Goal: Check status

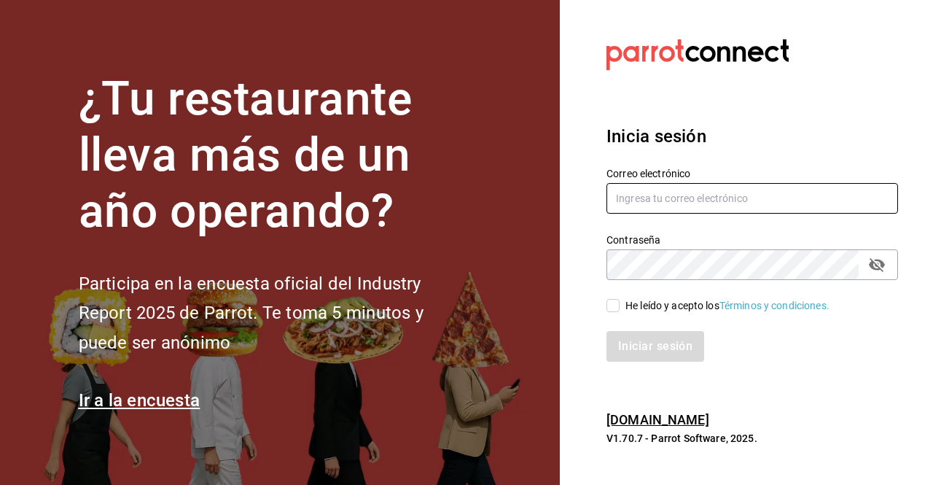
type input "[PERSON_NAME][EMAIL_ADDRESS][PERSON_NAME][DOMAIN_NAME]"
click at [608, 303] on input "He leído y acepto los Términos y condiciones." at bounding box center [613, 305] width 13 height 13
checkbox input "true"
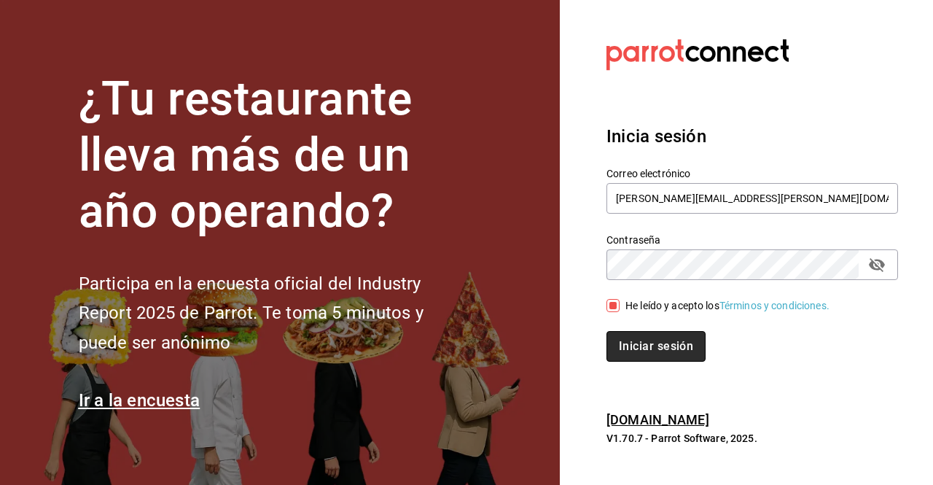
click at [666, 343] on button "Iniciar sesión" at bounding box center [656, 346] width 99 height 31
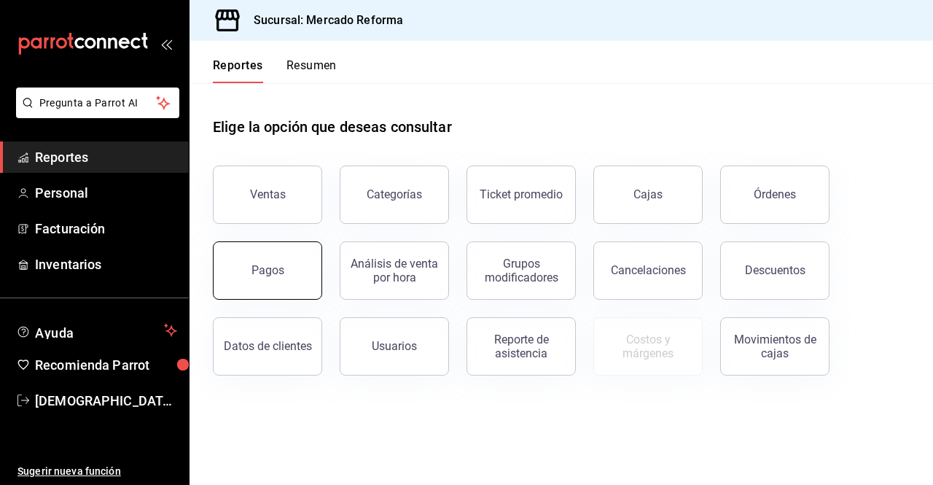
click at [273, 276] on div "Pagos" at bounding box center [268, 270] width 33 height 14
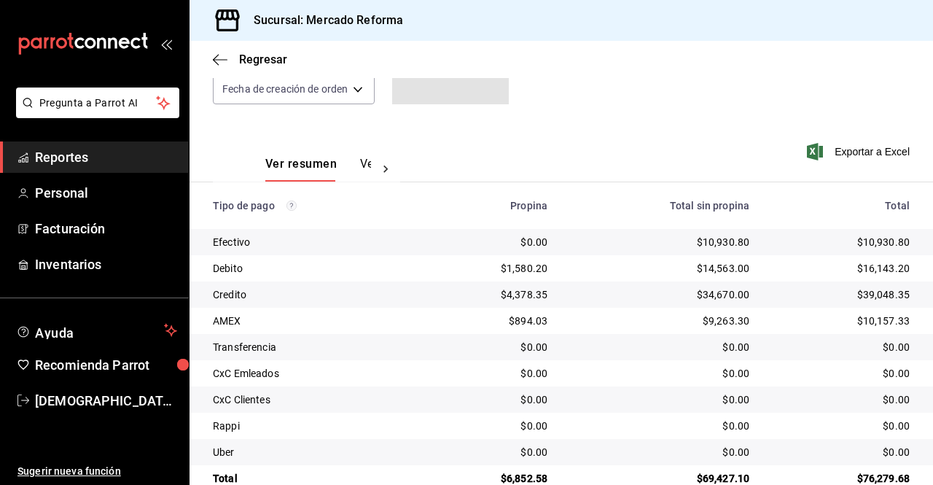
scroll to position [184, 0]
